Goal: Task Accomplishment & Management: Manage account settings

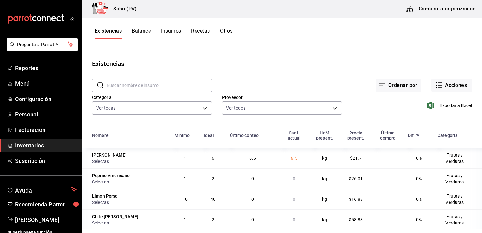
click at [257, 64] on div "Existencias" at bounding box center [282, 63] width 400 height 9
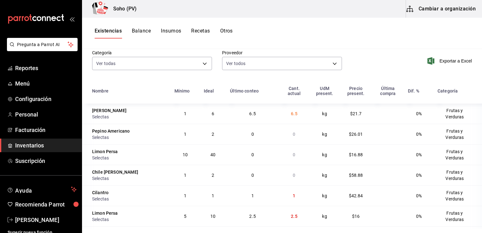
scroll to position [39, 0]
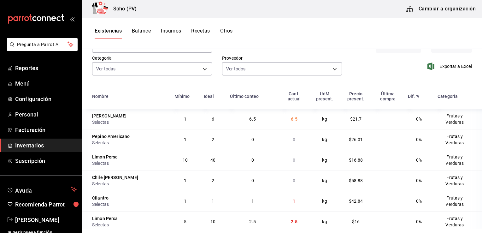
click at [30, 148] on span "Inventarios" at bounding box center [45, 145] width 61 height 9
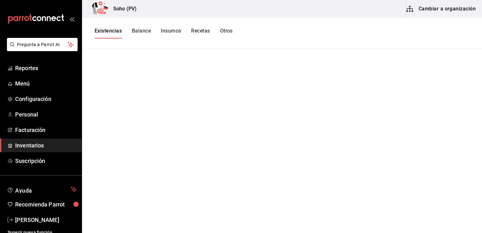
click at [136, 30] on button "Balance" at bounding box center [141, 33] width 19 height 11
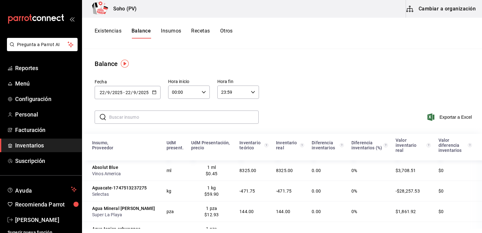
click at [154, 90] on icon "button" at bounding box center [154, 92] width 4 height 4
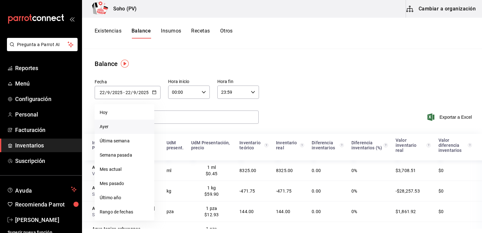
click at [112, 127] on li "Ayer" at bounding box center [125, 126] width 60 height 14
type input "[DATE]"
type input "21"
type input "[DATE]"
type input "21"
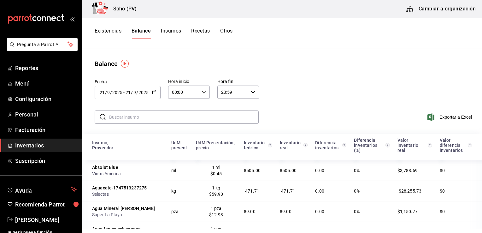
click at [154, 92] on icon "button" at bounding box center [154, 92] width 4 height 4
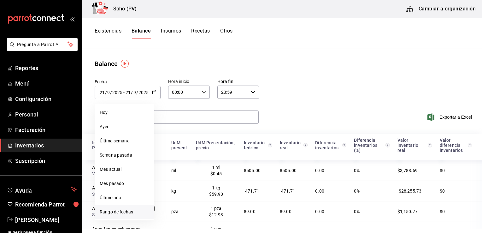
click at [112, 210] on li "Rango de fechas" at bounding box center [125, 212] width 60 height 14
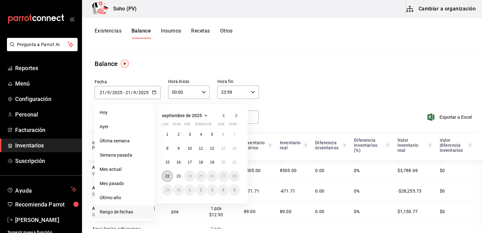
click at [169, 177] on abbr "22" at bounding box center [167, 176] width 4 height 4
type input "[DATE]"
type input "22"
type input "[DATE]"
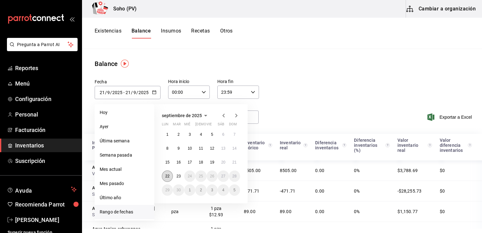
type input "22"
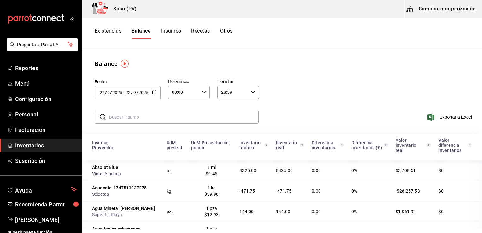
click at [317, 104] on div "Fecha [DATE] [DATE] - [DATE] [DATE] septiembre de 2025 lun mar [PERSON_NAME] vi…" at bounding box center [282, 87] width 400 height 39
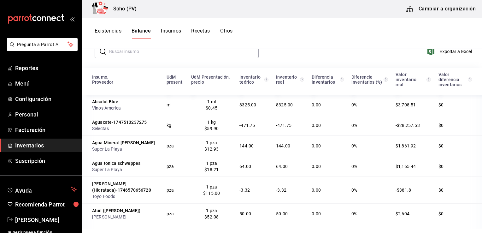
scroll to position [84, 0]
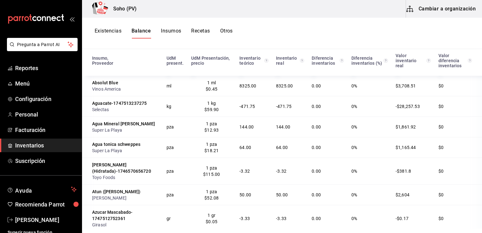
click at [258, 47] on div "Existencias Balance Insumos Recetas Otros" at bounding box center [282, 33] width 400 height 31
click at [32, 144] on span "Inventarios" at bounding box center [45, 145] width 61 height 9
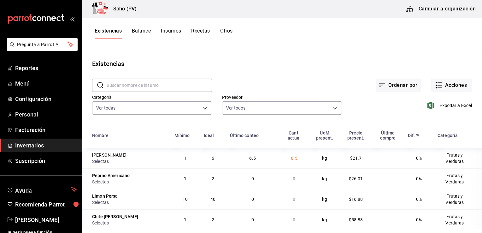
click at [271, 33] on div "Existencias Balance Insumos Recetas Otros" at bounding box center [282, 33] width 400 height 11
click at [286, 52] on main "Existencias ​ ​ Ordenar por Acciones Categoría Ver todas c62b4b47-4a1a-4d57-84f…" at bounding box center [282, 138] width 400 height 179
click at [445, 88] on button "Acciones" at bounding box center [451, 85] width 41 height 13
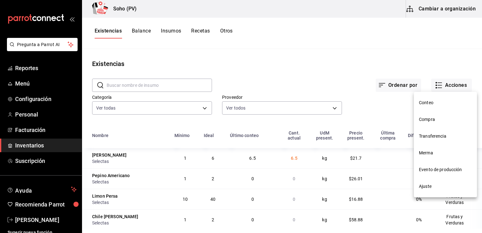
click at [430, 119] on span "Compra" at bounding box center [445, 119] width 53 height 7
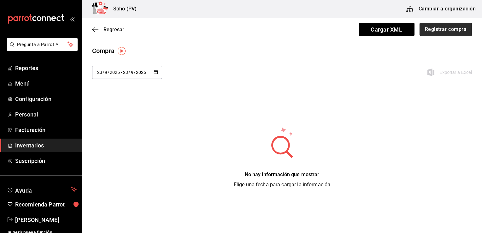
click at [440, 29] on button "Registrar compra" at bounding box center [445, 29] width 52 height 13
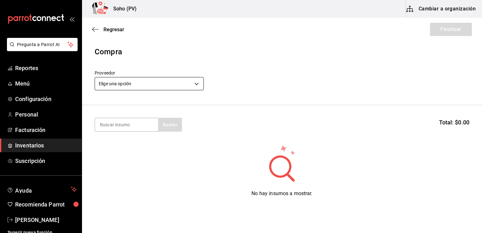
click at [189, 87] on body "Pregunta a Parrot AI Reportes Menú Configuración Personal Facturación Inventari…" at bounding box center [241, 98] width 482 height 197
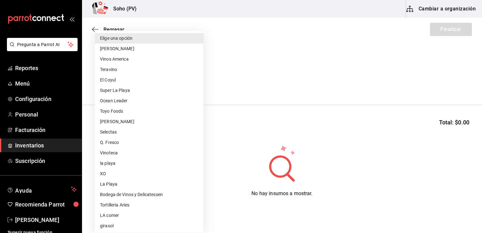
click at [111, 80] on li "El Coyul" at bounding box center [149, 80] width 108 height 10
type input "87406f0c-0331-4ae6-93ad-166bb522306f"
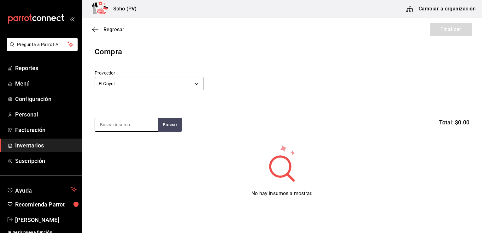
click at [148, 124] on input at bounding box center [126, 124] width 63 height 13
type input "PACIFICO"
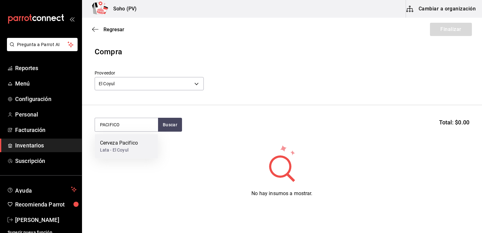
click at [122, 146] on div "Cerveza Pacifico" at bounding box center [119, 143] width 38 height 8
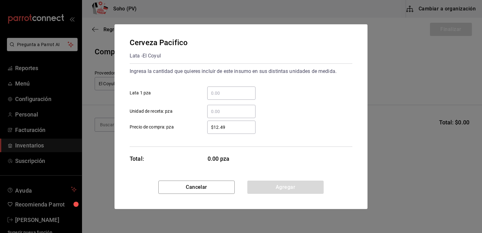
click at [219, 93] on input "​ Lata 1 pza" at bounding box center [231, 93] width 48 height 8
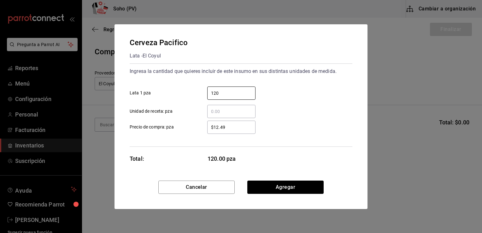
type input "120"
click at [233, 122] on div "$12.49 ​" at bounding box center [231, 126] width 48 height 13
click at [233, 123] on input "$12.49" at bounding box center [231, 127] width 48 height 8
type input "$18.33"
click at [267, 118] on div "$18.33 ​ Precio de compra: pza" at bounding box center [239, 124] width 228 height 18
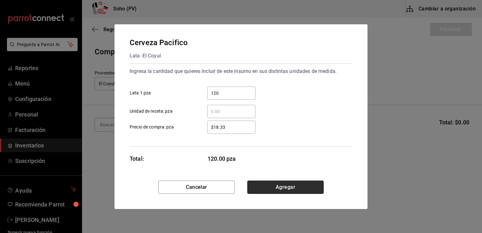
click at [274, 186] on button "Agregar" at bounding box center [285, 186] width 76 height 13
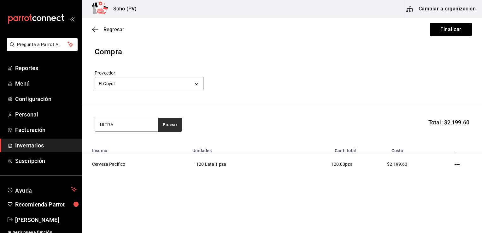
type input "ULTRA"
click at [170, 125] on button "Buscar" at bounding box center [170, 125] width 24 height 14
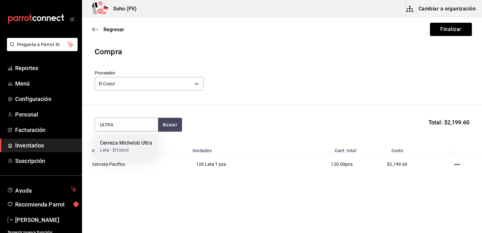
click at [130, 141] on div "Cerveza Michelob Ultra" at bounding box center [126, 143] width 52 height 8
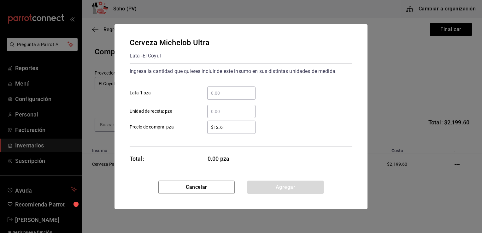
click at [222, 88] on div "​" at bounding box center [231, 92] width 48 height 13
click at [222, 89] on input "​ Lata 1 pza" at bounding box center [231, 93] width 48 height 8
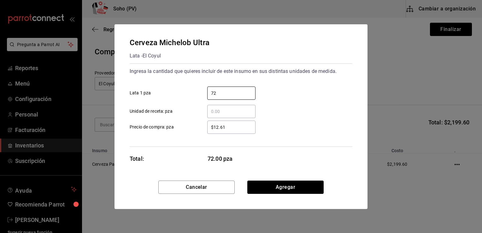
type input "72"
click at [227, 126] on input "$12.61" at bounding box center [231, 127] width 48 height 8
type input "$18.50"
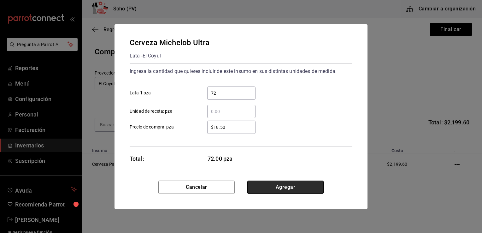
click at [282, 184] on button "Agregar" at bounding box center [285, 186] width 76 height 13
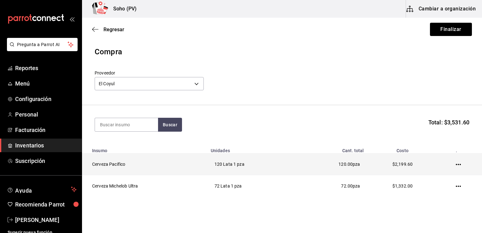
click at [115, 161] on td "Cerveza Pacifico" at bounding box center [144, 164] width 125 height 22
click at [456, 166] on icon "button" at bounding box center [458, 164] width 5 height 5
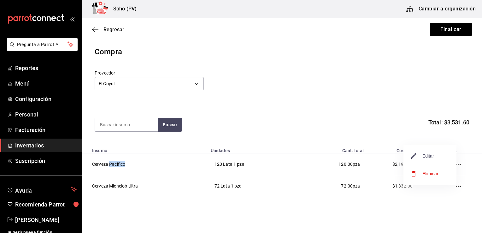
click at [433, 159] on span "Editar" at bounding box center [422, 156] width 23 height 8
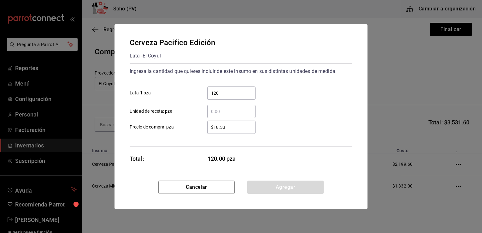
click at [246, 125] on input "$18.33" at bounding box center [231, 127] width 48 height 8
type input "$18.33"
click at [269, 186] on button "Agregar" at bounding box center [285, 186] width 76 height 13
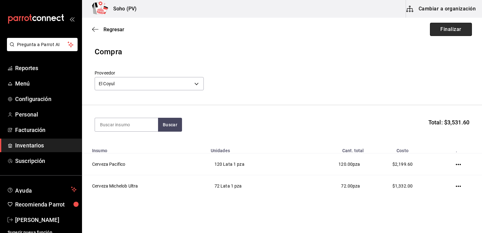
click at [448, 32] on button "Finalizar" at bounding box center [451, 29] width 42 height 13
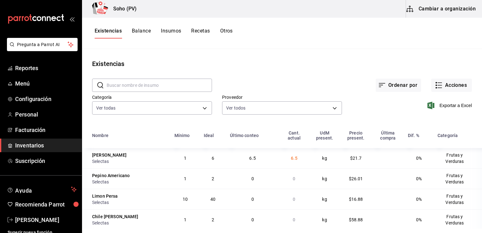
click at [31, 146] on span "Inventarios" at bounding box center [45, 145] width 61 height 9
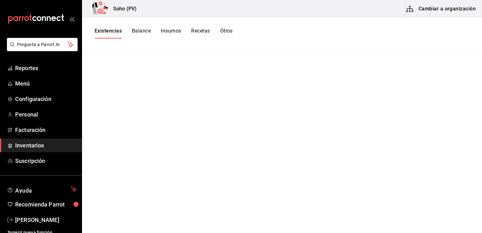
click at [58, 145] on span "Inventarios" at bounding box center [45, 145] width 61 height 9
click at [34, 146] on span "Inventarios" at bounding box center [45, 145] width 61 height 9
click at [155, 24] on div "Existencias Balance Insumos Recetas Otros" at bounding box center [282, 33] width 400 height 31
click at [170, 9] on div "Soho (PV) Cambiar a organización" at bounding box center [282, 9] width 400 height 18
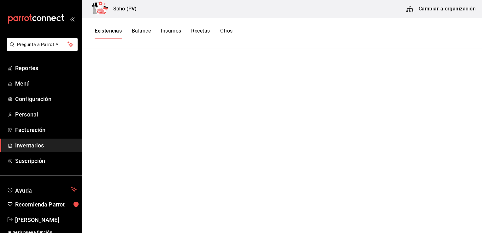
click at [40, 143] on span "Inventarios" at bounding box center [45, 145] width 61 height 9
